Goal: Task Accomplishment & Management: Manage account settings

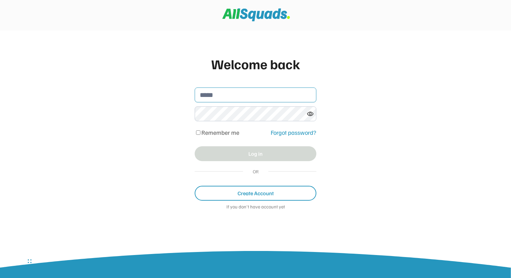
click at [233, 99] on input "email" at bounding box center [256, 94] width 122 height 15
type input "**********"
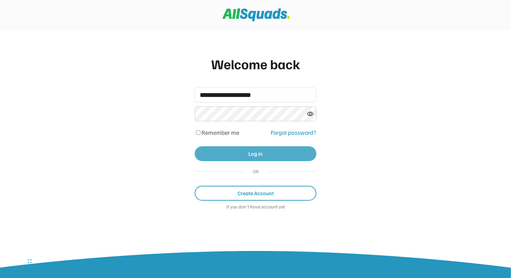
click at [257, 155] on button "Log in" at bounding box center [256, 153] width 122 height 15
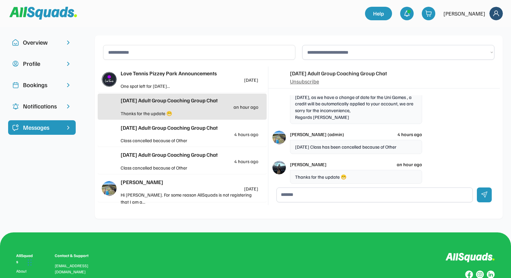
scroll to position [60, 0]
click at [281, 167] on img at bounding box center [279, 168] width 14 height 14
click at [295, 164] on div "[PERSON_NAME]" at bounding box center [308, 164] width 36 height 7
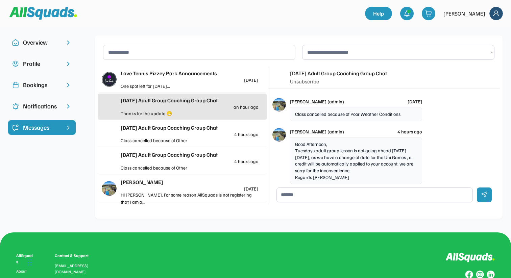
scroll to position [0, 0]
